Goal: Task Accomplishment & Management: Manage account settings

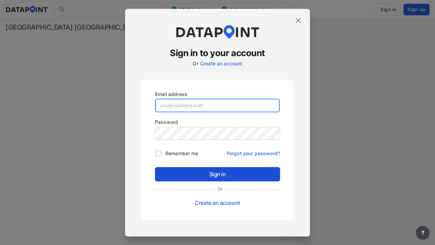
click at [217, 105] on input "email" at bounding box center [217, 106] width 124 height 14
type input "[EMAIL_ADDRESS][PERSON_NAME][DOMAIN_NAME]"
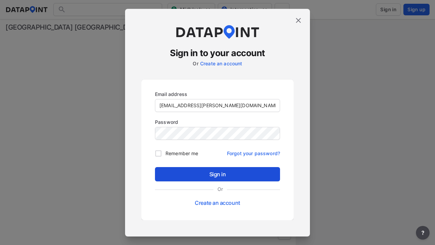
click at [158, 153] on input "Remember me" at bounding box center [158, 153] width 14 height 14
checkbox input "true"
click at [217, 174] on span "Sign in" at bounding box center [217, 174] width 114 height 8
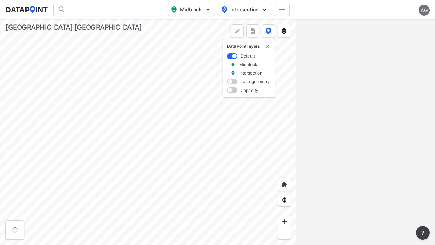
click at [191, 10] on span "Midblock" at bounding box center [191, 9] width 40 height 8
